Goal: Check status: Check status

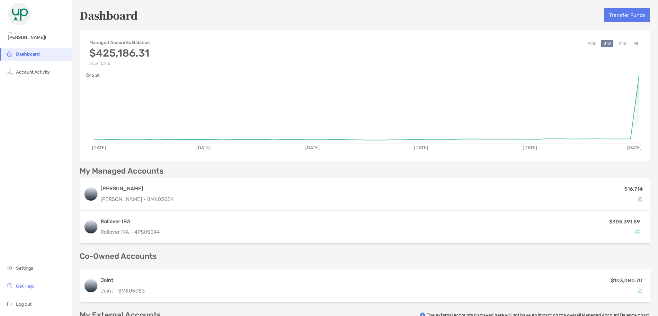
click at [632, 45] on button "All" at bounding box center [636, 43] width 10 height 7
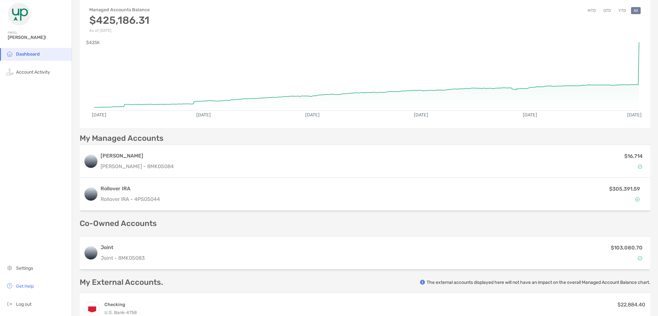
scroll to position [18, 0]
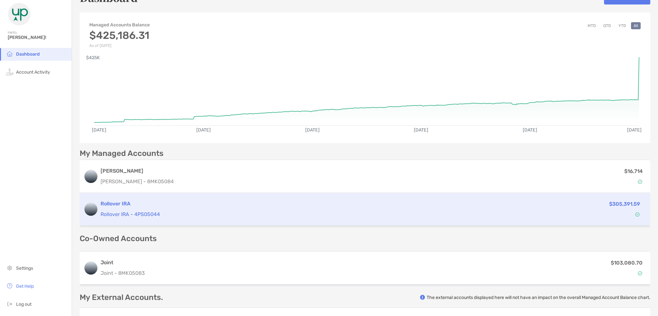
click at [119, 209] on div "Rollover IRA Rollover IRA - 4PS05044" at bounding box center [310, 209] width 418 height 18
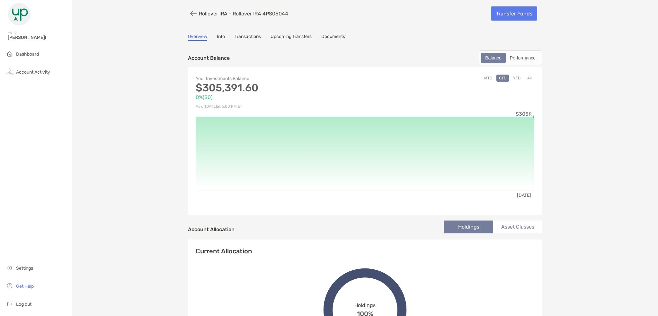
click at [515, 78] on button "YTD" at bounding box center [516, 78] width 13 height 7
click at [191, 13] on button "button" at bounding box center [193, 14] width 11 height 12
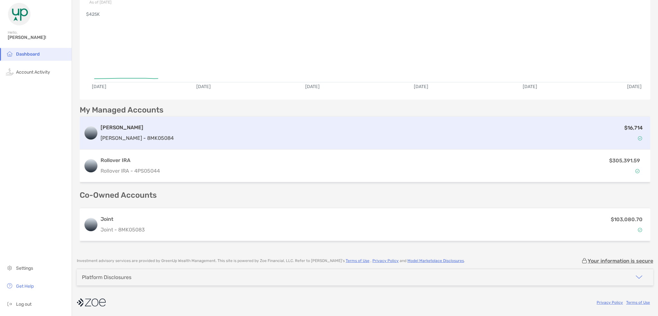
click at [111, 137] on p "[PERSON_NAME] - 8MK05084" at bounding box center [137, 138] width 73 height 8
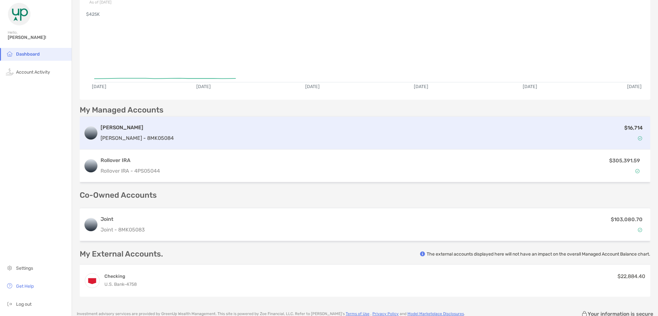
scroll to position [82, 0]
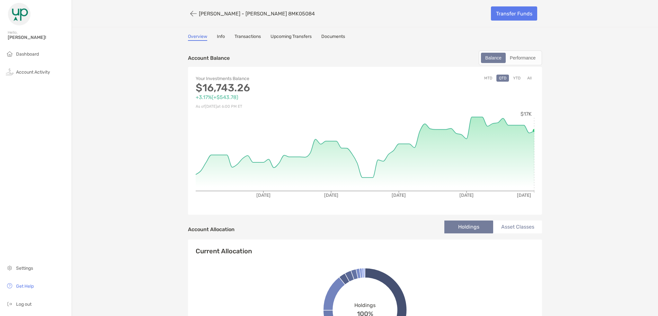
click at [527, 77] on button "All" at bounding box center [529, 78] width 10 height 7
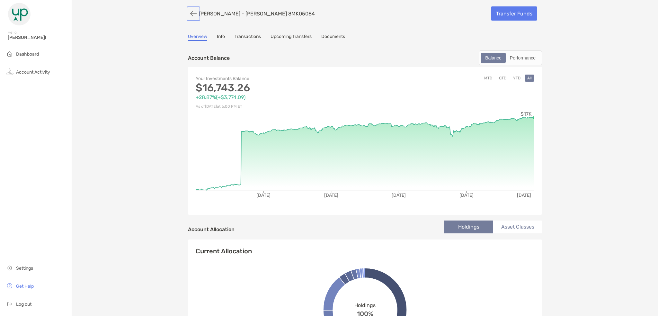
drag, startPoint x: 190, startPoint y: 13, endPoint x: 253, endPoint y: 124, distance: 127.0
click at [190, 13] on button "button" at bounding box center [193, 14] width 11 height 12
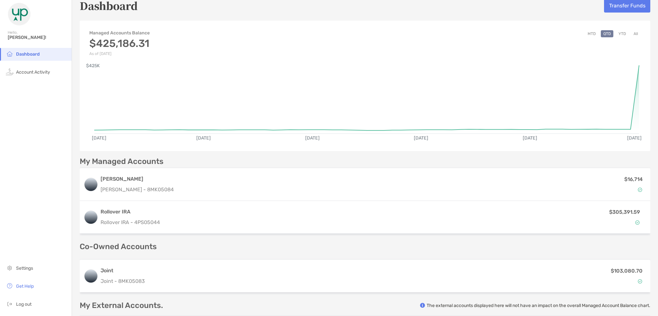
scroll to position [32, 0]
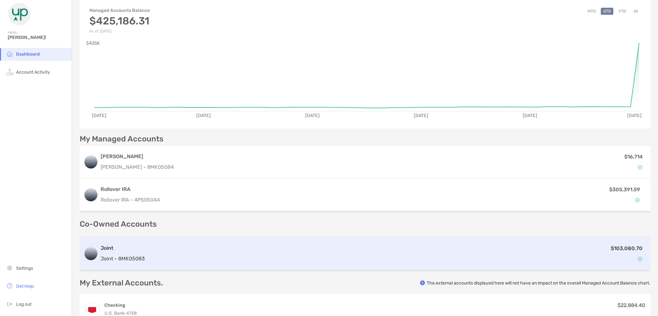
click at [236, 250] on div "$103,080.70" at bounding box center [396, 253] width 499 height 19
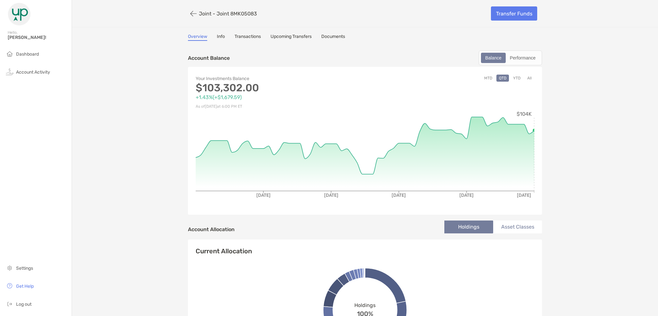
click at [526, 77] on button "All" at bounding box center [529, 78] width 10 height 7
